Goal: Task Accomplishment & Management: Manage account settings

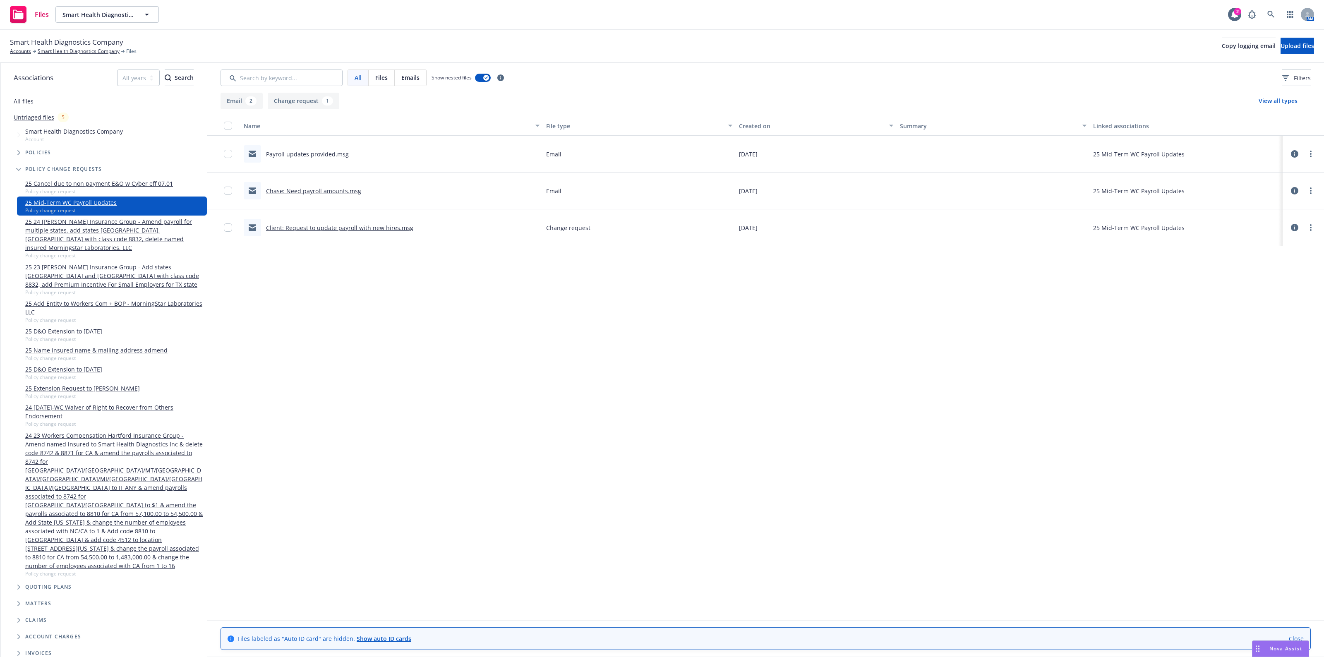
click at [1294, 156] on icon at bounding box center [1294, 153] width 7 height 7
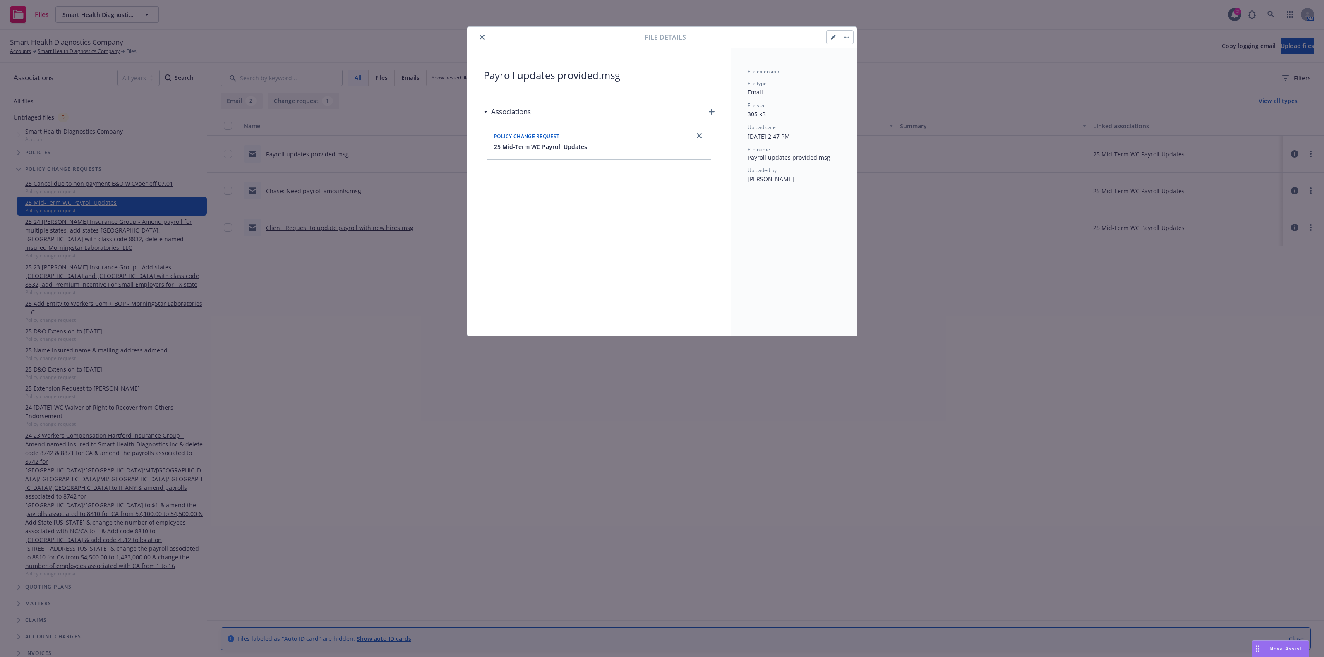
click at [835, 41] on button "button" at bounding box center [833, 37] width 13 height 13
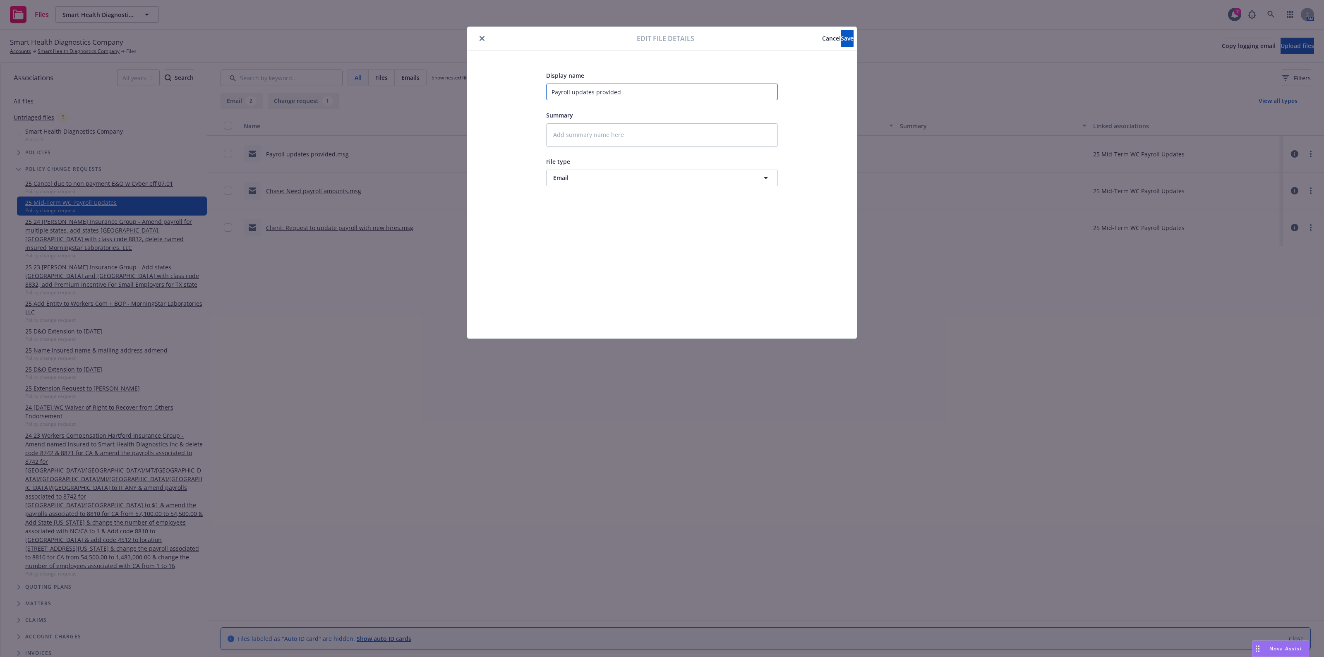
click at [551, 87] on input "Payroll updates provided" at bounding box center [662, 92] width 232 height 17
type textarea "x"
type input "CPayroll updates provided"
type textarea "x"
type input "ClPayroll updates provided"
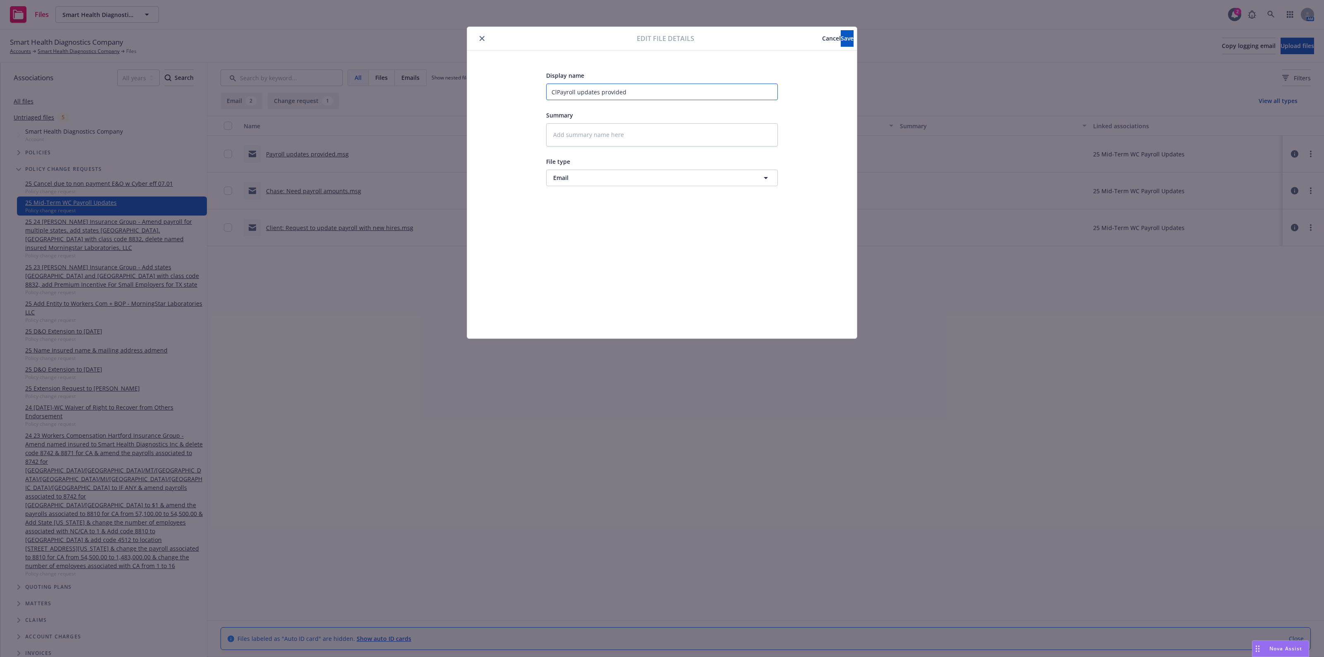
type textarea "x"
type input "CliPayroll updates provided"
type textarea "x"
type input "CliePayroll updates provided"
type textarea "x"
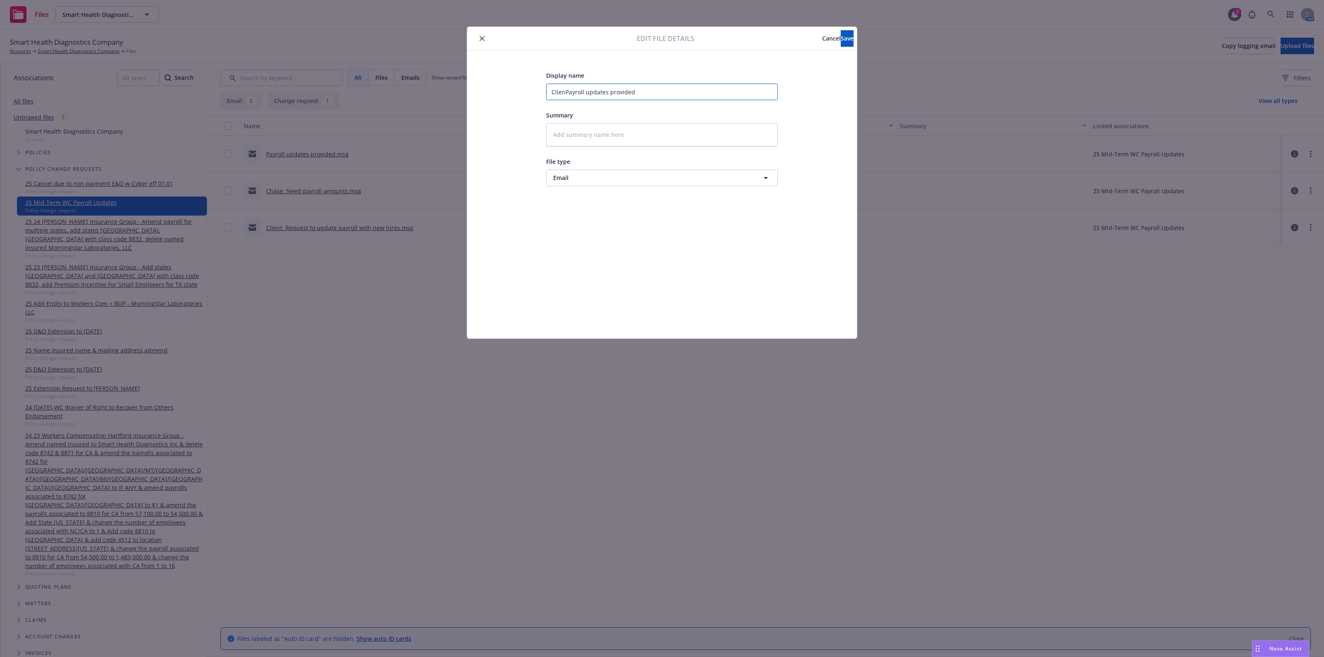
type input "ClientPayroll updates provided"
type textarea "x"
type input "Client:Payroll updates provided"
type textarea "x"
type input "Client: Payroll updates provided"
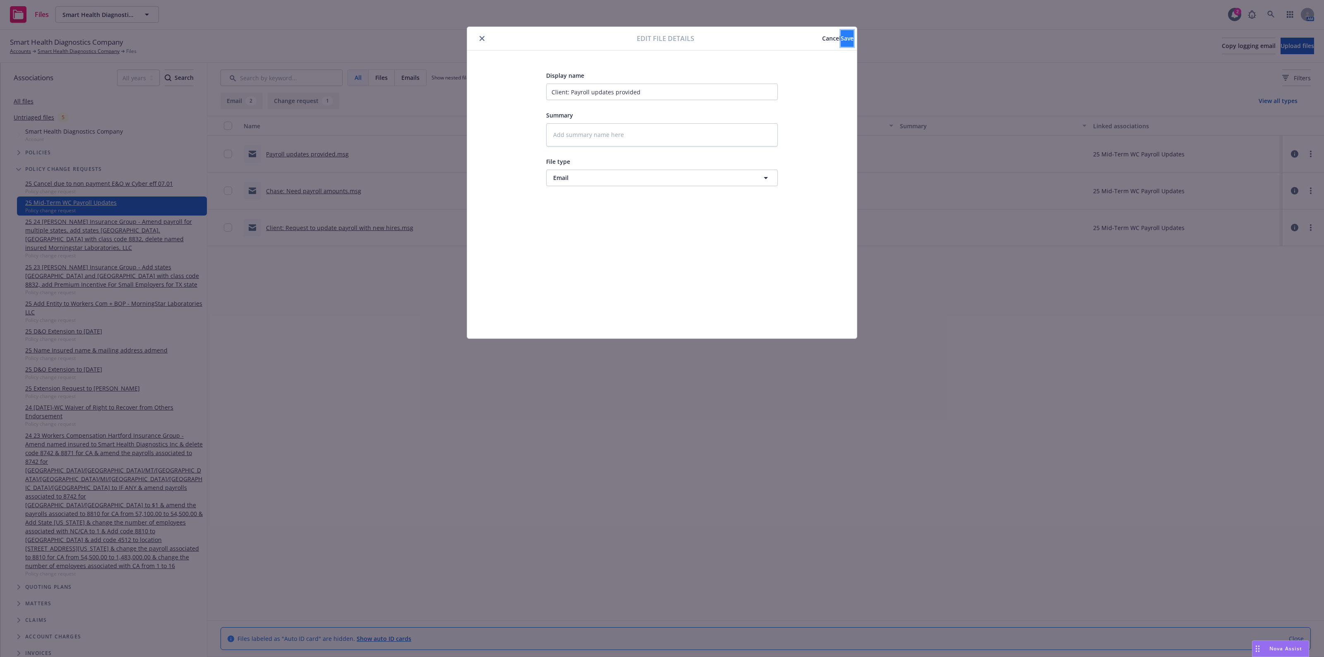
click at [841, 38] on button "Save" at bounding box center [847, 38] width 13 height 17
type textarea "x"
